Goal: Information Seeking & Learning: Learn about a topic

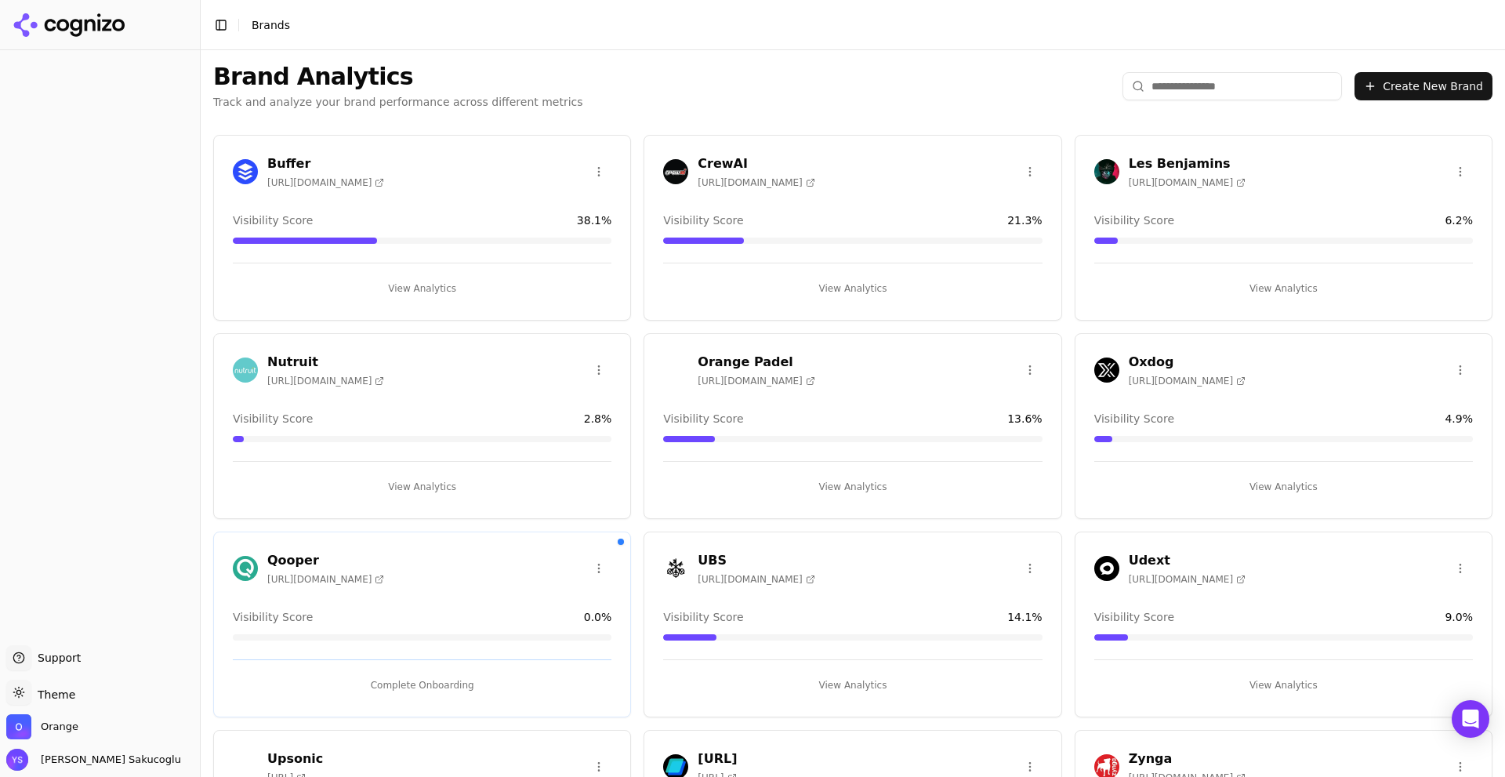
click at [380, 187] on div "Buffer [URL][DOMAIN_NAME]" at bounding box center [422, 171] width 378 height 34
click at [369, 299] on div "Buffer [URL][DOMAIN_NAME] Visibility Score 38.1 % View Analytics" at bounding box center [422, 228] width 418 height 186
click at [370, 293] on button "View Analytics" at bounding box center [422, 288] width 378 height 25
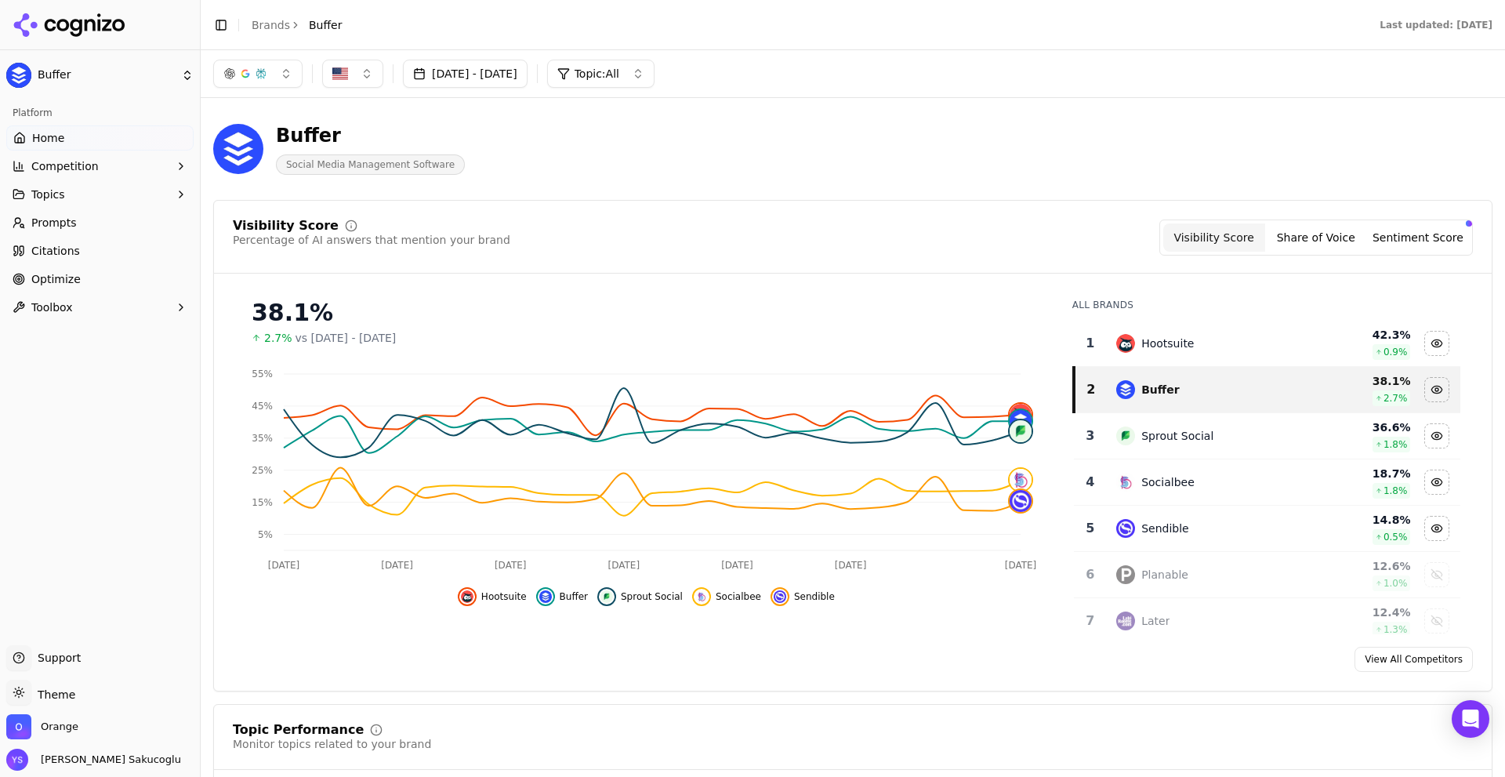
click at [226, 25] on button "Toggle Sidebar" at bounding box center [221, 25] width 22 height 22
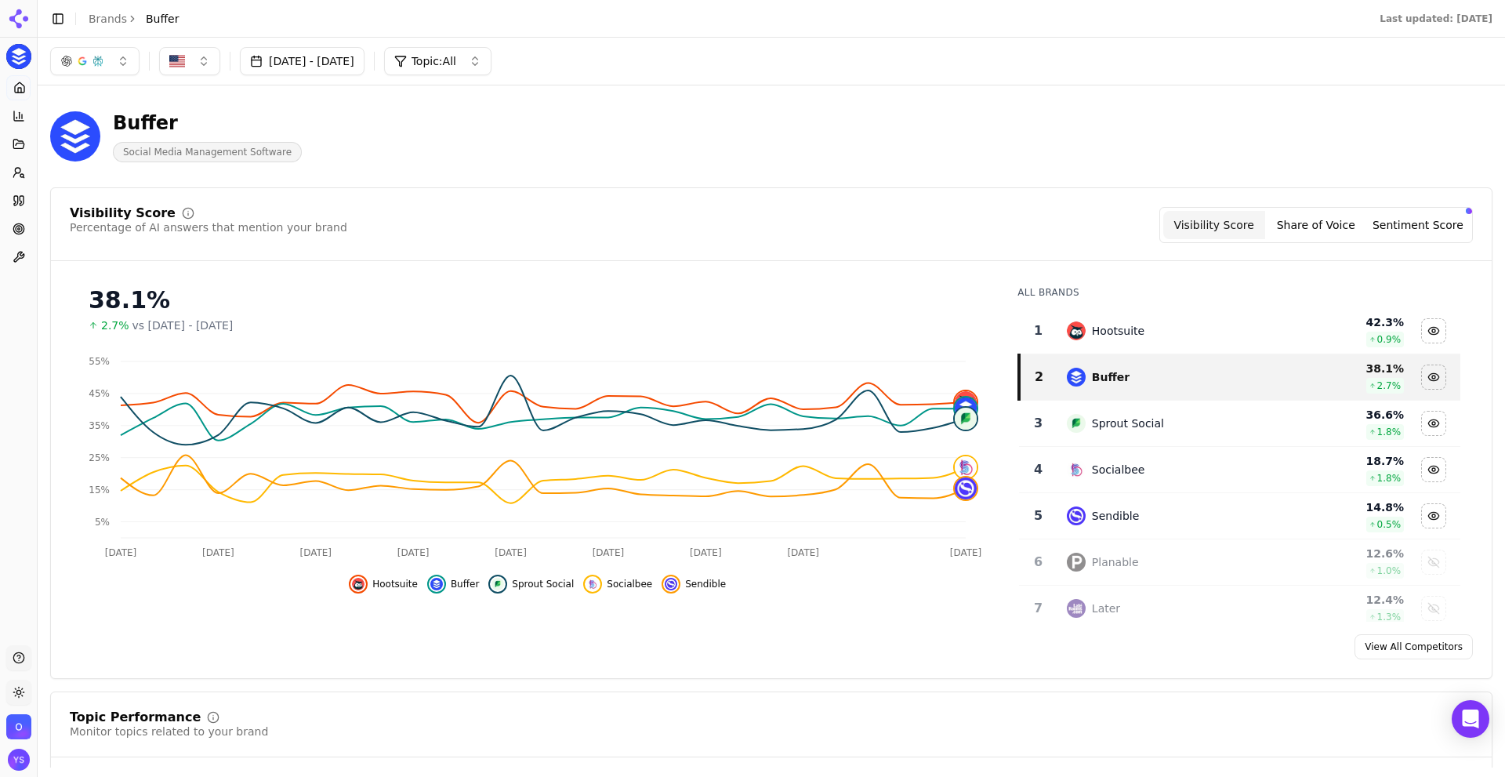
click at [60, 18] on button "Toggle Sidebar" at bounding box center [58, 19] width 22 height 22
